Goal: Task Accomplishment & Management: Complete application form

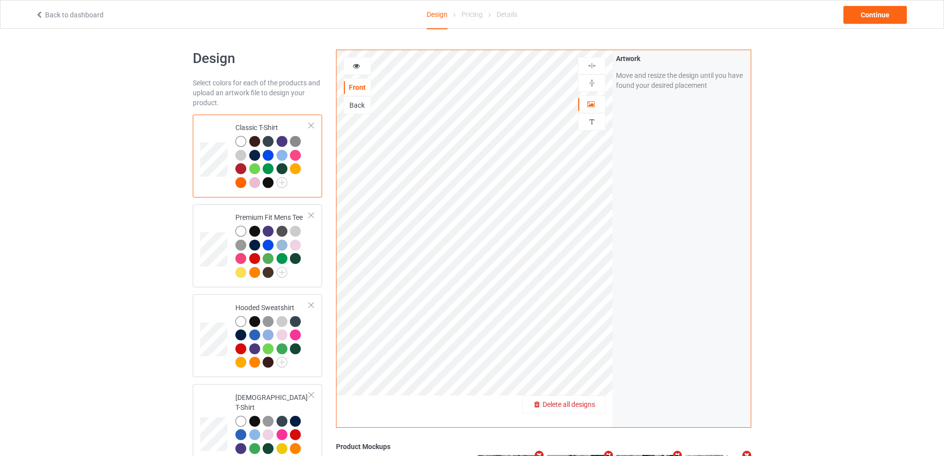
click at [589, 400] on div "Delete all designs" at bounding box center [564, 404] width 82 height 10
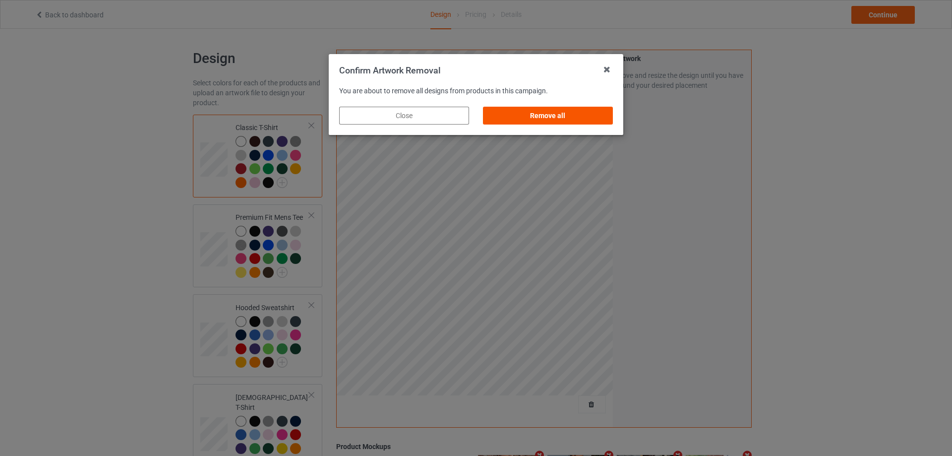
click at [575, 116] on div "Remove all" at bounding box center [548, 116] width 130 height 18
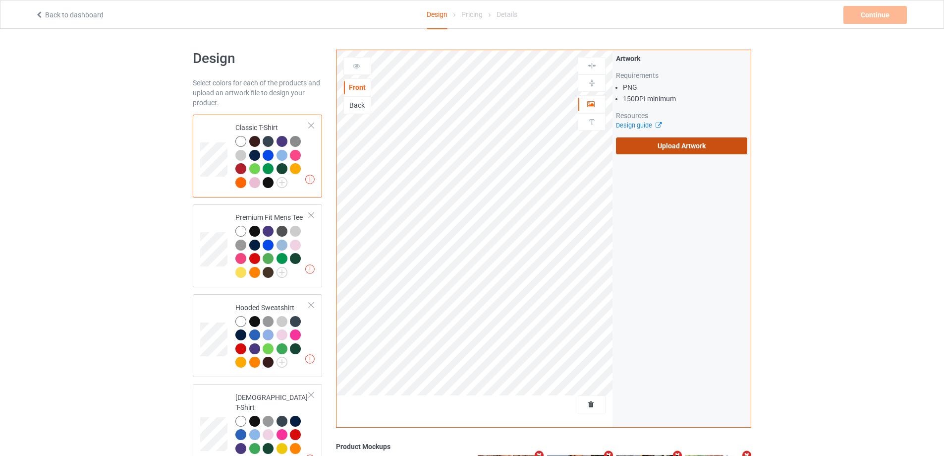
click at [654, 136] on div "Artwork Requirements PNG 150 DPI minimum Resources Design guide Upload Artwork" at bounding box center [681, 104] width 131 height 101
click at [653, 144] on label "Upload Artwork" at bounding box center [681, 145] width 131 height 17
click at [0, 0] on input "Upload Artwork" at bounding box center [0, 0] width 0 height 0
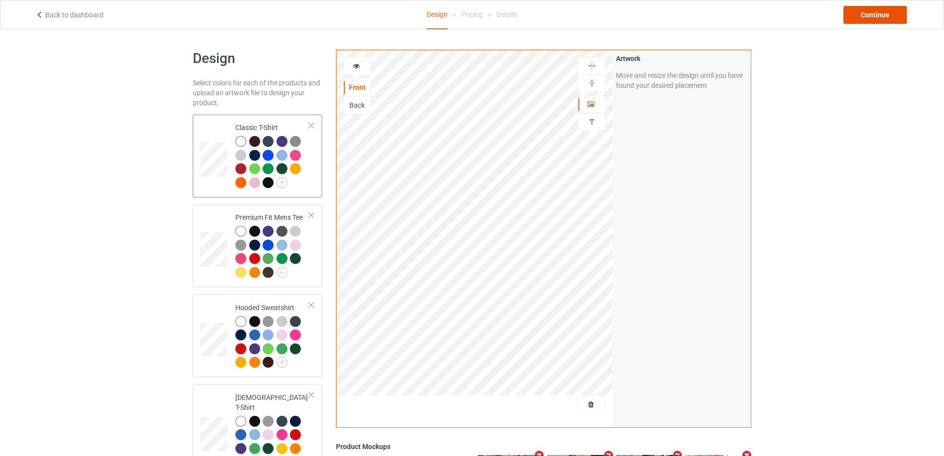
click at [880, 9] on div "Continue" at bounding box center [875, 15] width 63 height 18
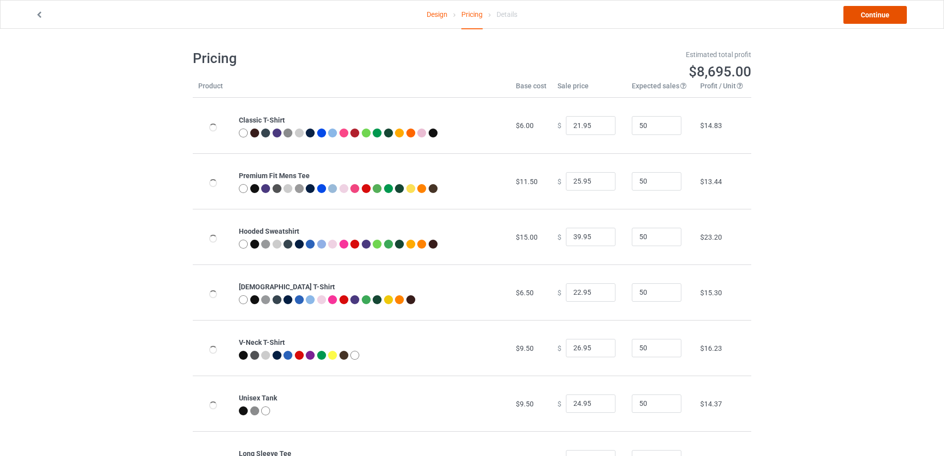
click at [881, 13] on link "Continue" at bounding box center [875, 15] width 63 height 18
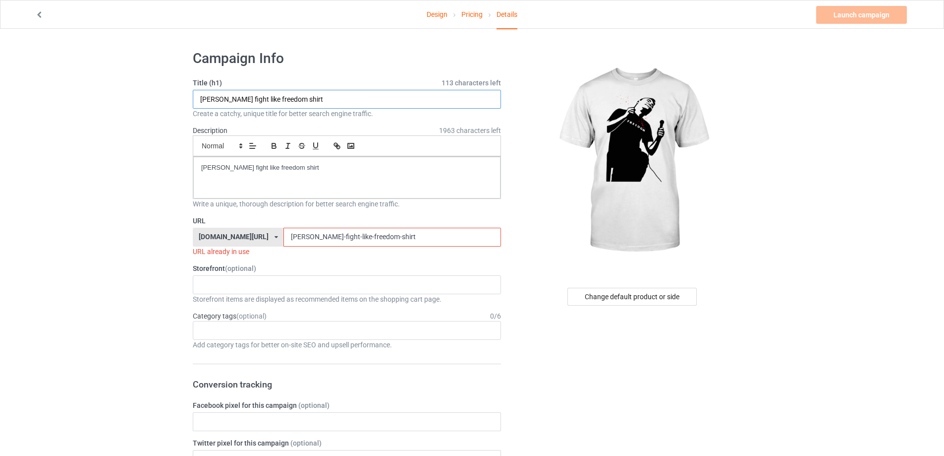
drag, startPoint x: 336, startPoint y: 98, endPoint x: 69, endPoint y: 107, distance: 267.3
paste input "[PERSON_NAME] shot"
type input "[PERSON_NAME] shot freedom shirt"
drag, startPoint x: 360, startPoint y: 177, endPoint x: 160, endPoint y: 193, distance: 201.4
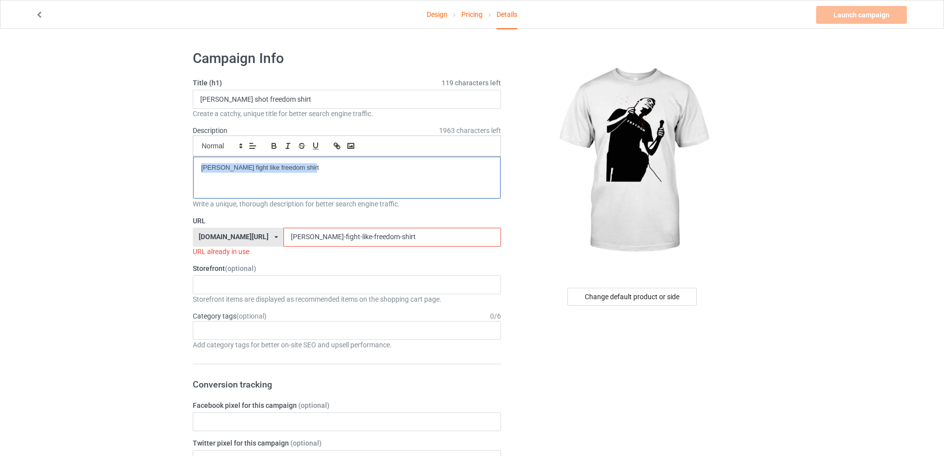
drag, startPoint x: 375, startPoint y: 236, endPoint x: 137, endPoint y: 234, distance: 237.4
paste input "shot"
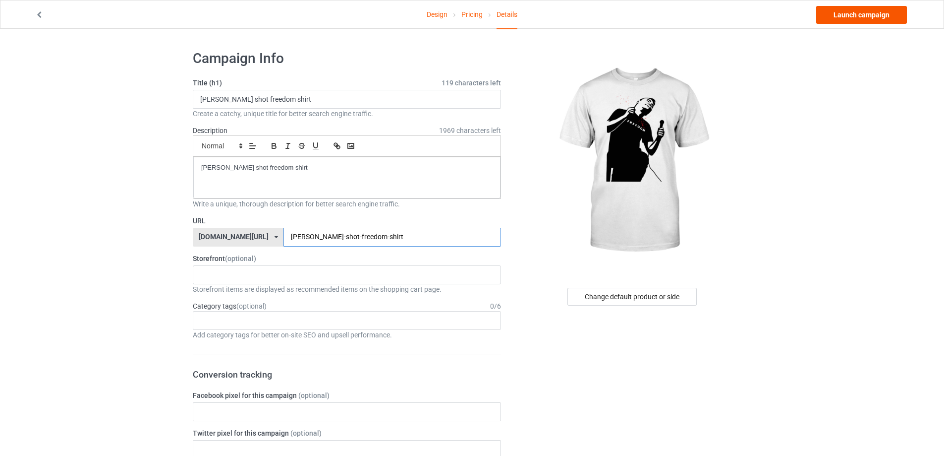
type input "[PERSON_NAME]-shot-freedom-shirt"
click at [869, 17] on link "Launch campaign" at bounding box center [861, 15] width 91 height 18
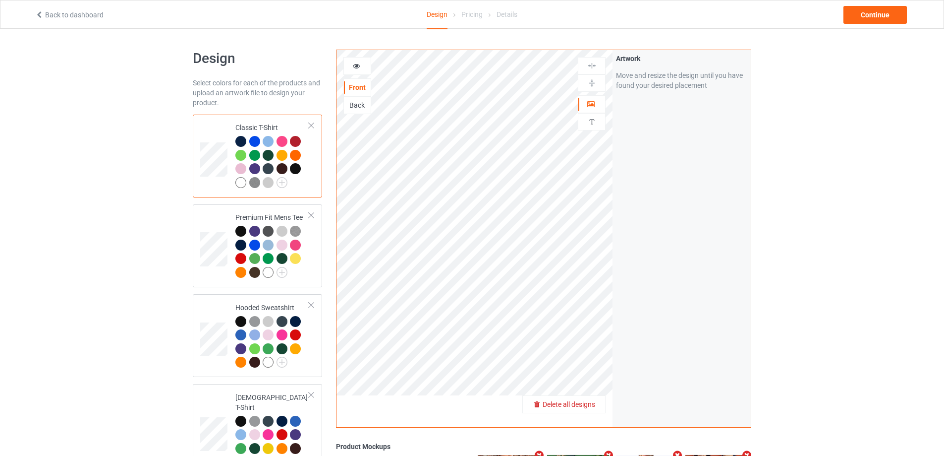
click at [600, 402] on div "Delete all designs" at bounding box center [564, 404] width 82 height 10
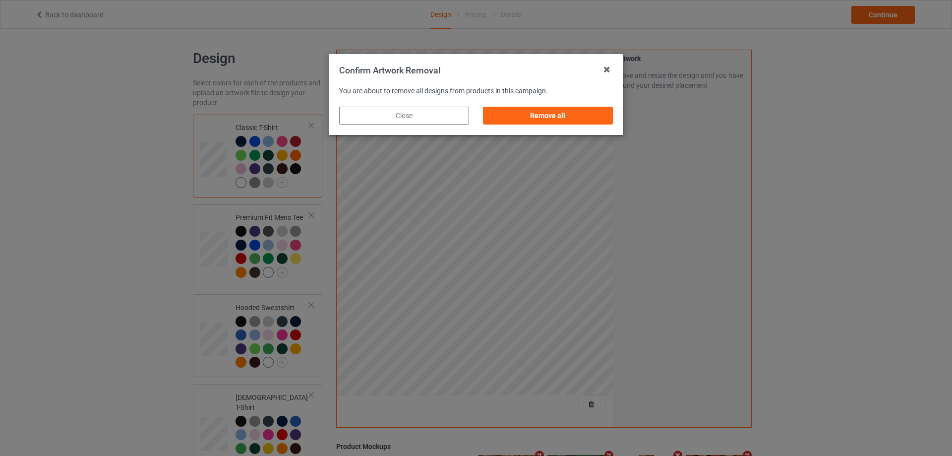
drag, startPoint x: 588, startPoint y: 106, endPoint x: 585, endPoint y: 118, distance: 12.9
click at [587, 110] on div "Remove all" at bounding box center [548, 116] width 130 height 18
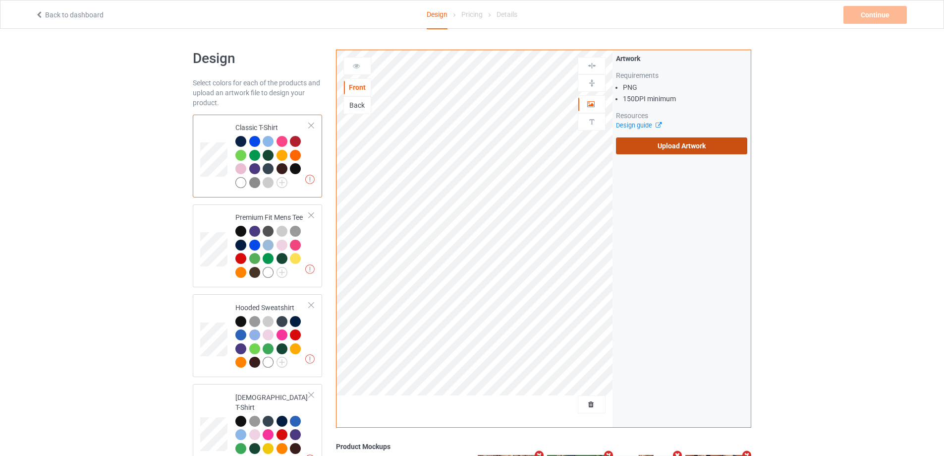
click at [691, 149] on label "Upload Artwork" at bounding box center [681, 145] width 131 height 17
click at [0, 0] on input "Upload Artwork" at bounding box center [0, 0] width 0 height 0
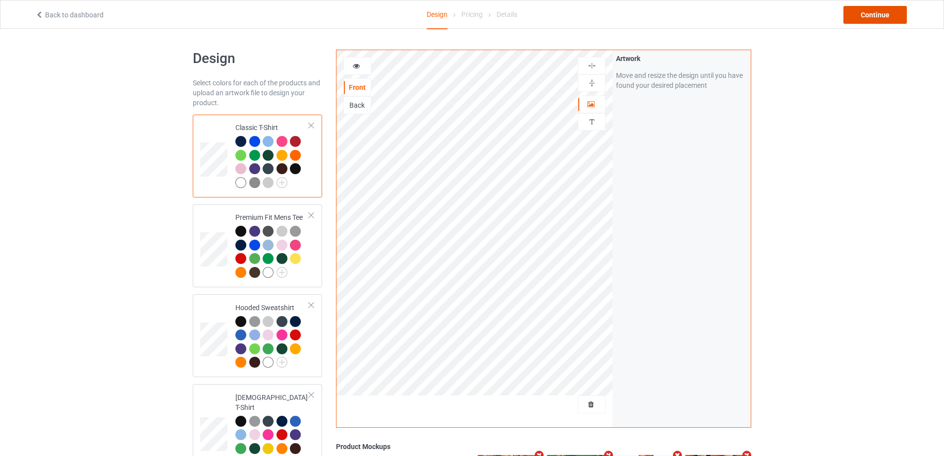
click at [861, 15] on div "Continue" at bounding box center [875, 15] width 63 height 18
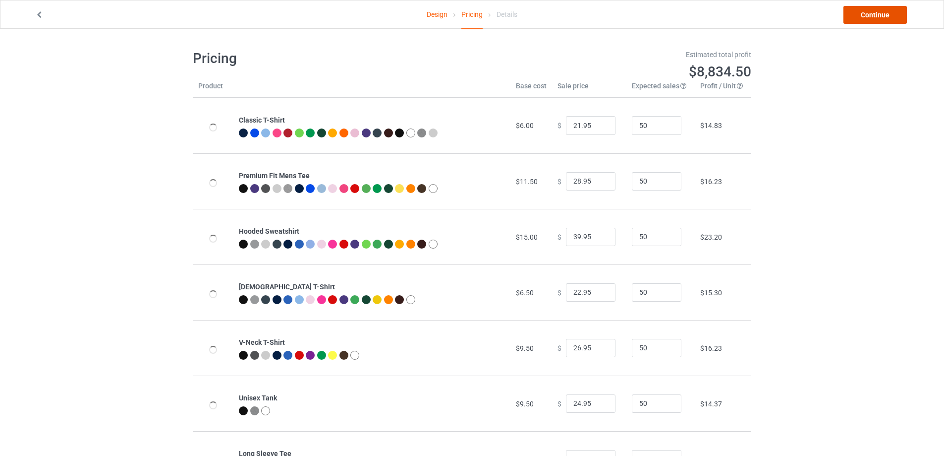
click at [863, 14] on link "Continue" at bounding box center [875, 15] width 63 height 18
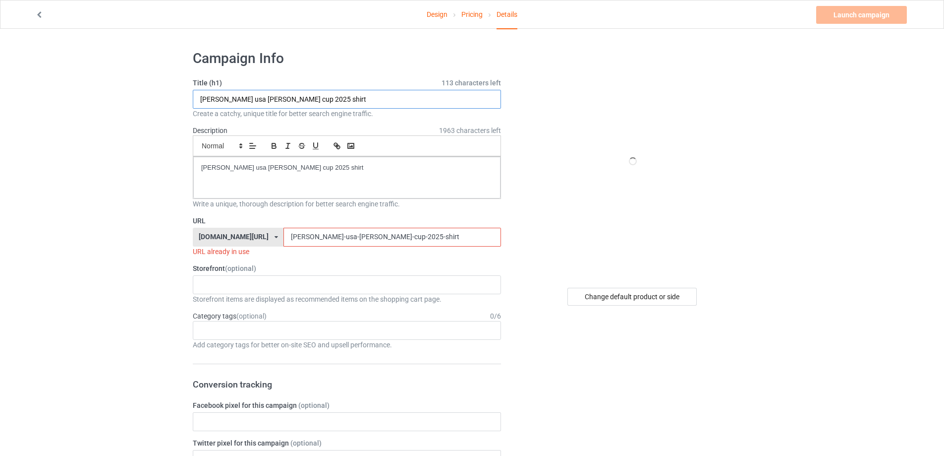
paste input "https://teeregular.com/campaign/turning-point-tpusa-usa-"
drag, startPoint x: 105, startPoint y: 105, endPoint x: 172, endPoint y: 125, distance: 70.9
drag, startPoint x: 305, startPoint y: 99, endPoint x: 343, endPoint y: 226, distance: 132.2
click at [412, 101] on input "https://teeregular.com/campaign/turning-point-tpusa-usa-shirt" at bounding box center [347, 99] width 308 height 19
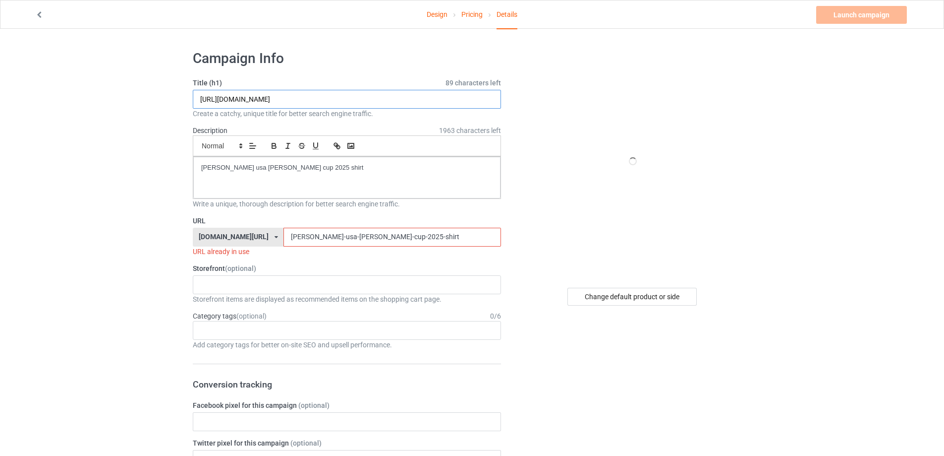
type input "https://teeregular.com/campaign/turning-point-tpusa-usa-shirt"
drag, startPoint x: 385, startPoint y: 234, endPoint x: 184, endPoint y: 227, distance: 200.9
paste input "turning-point-tpusa-usa"
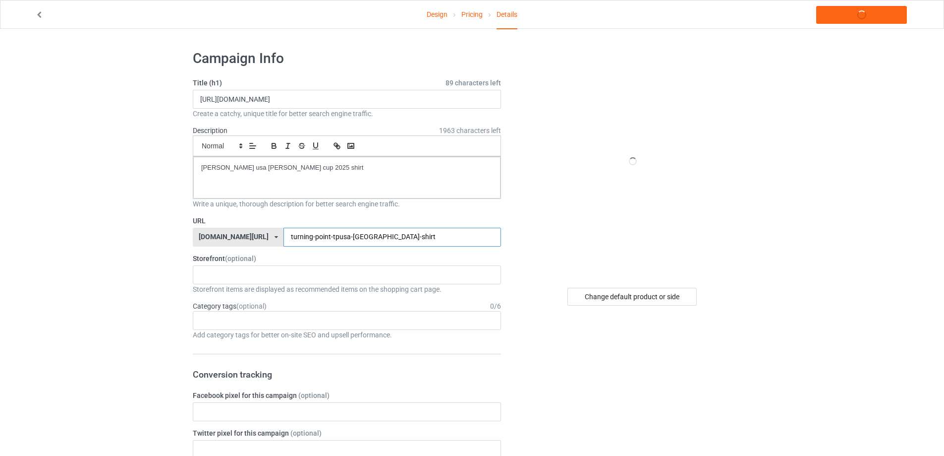
type input "turning-point-tpusa-usa-shirt"
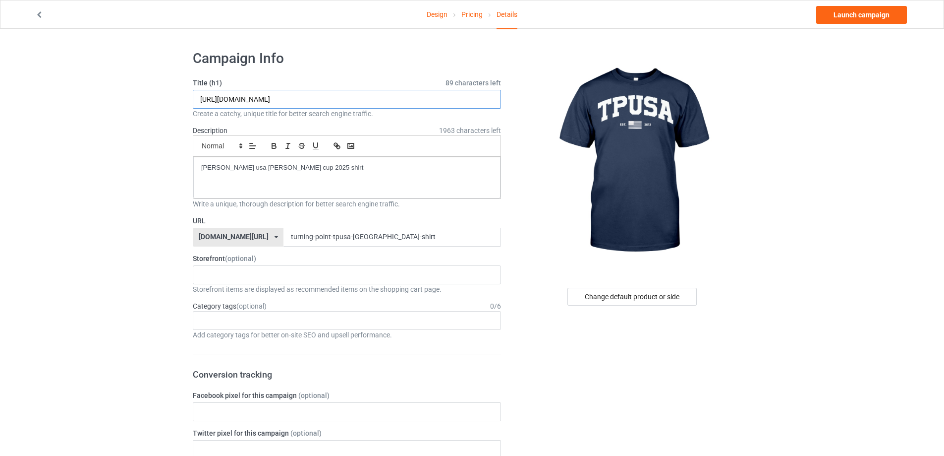
drag, startPoint x: 405, startPoint y: 97, endPoint x: 60, endPoint y: 88, distance: 345.6
paste input "turning point tpusa usa"
type input "turning point tpusa usa shirt"
drag, startPoint x: 338, startPoint y: 179, endPoint x: 103, endPoint y: 166, distance: 235.3
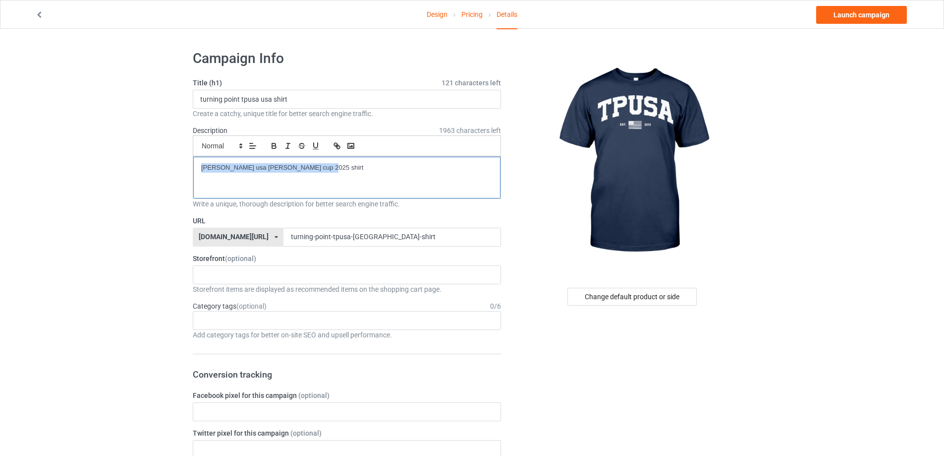
click at [878, 21] on link "Launch campaign" at bounding box center [861, 15] width 91 height 18
